Goal: Information Seeking & Learning: Learn about a topic

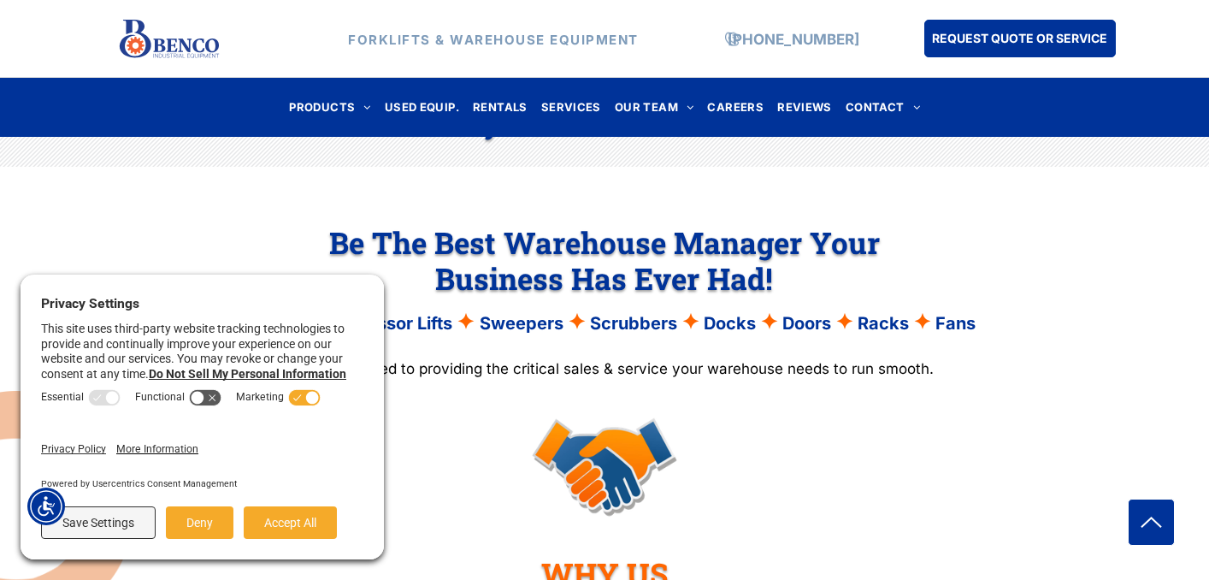
scroll to position [1381, 0]
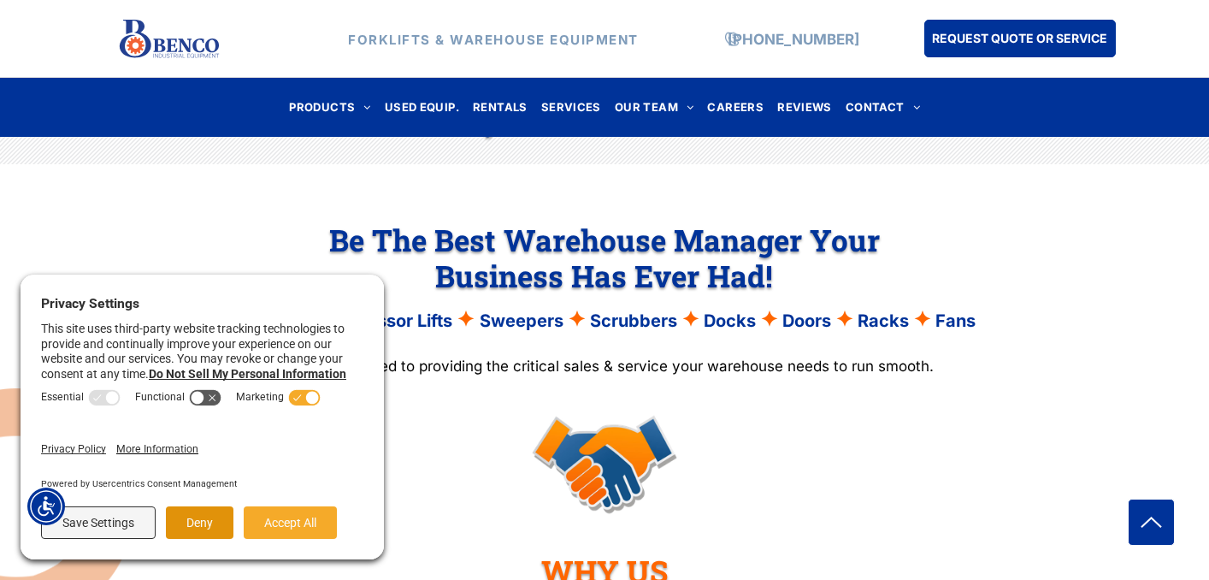
click at [197, 521] on button "Deny" at bounding box center [200, 522] width 68 height 32
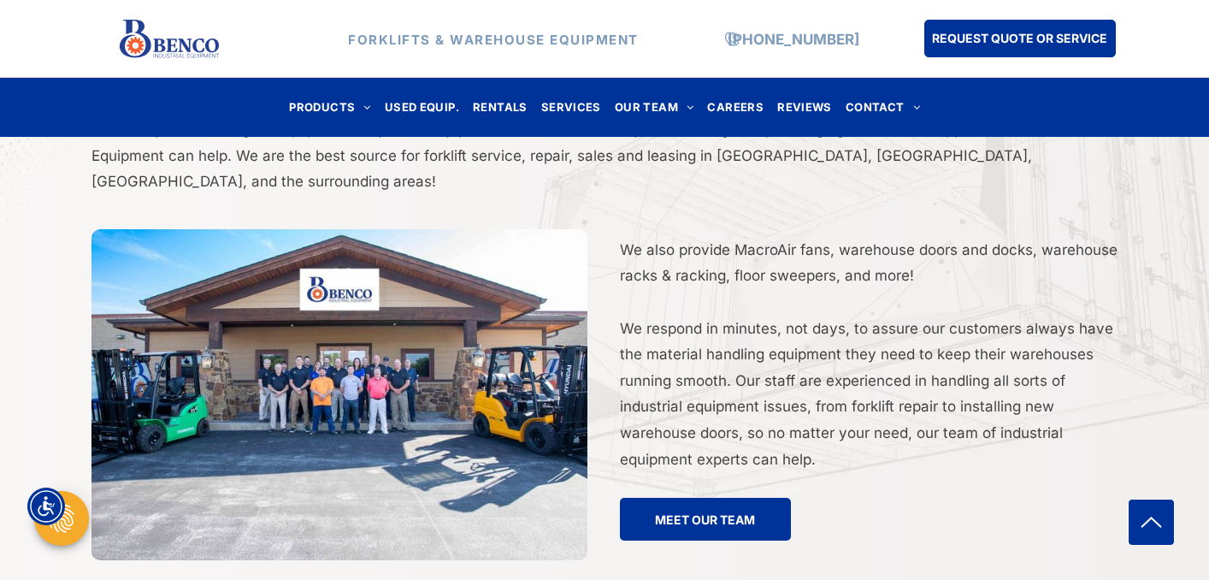
scroll to position [3197, 0]
